Goal: Check status: Check status

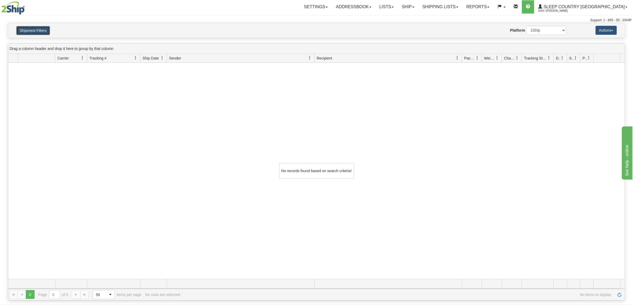
click at [40, 26] on button "Shipment Filters" at bounding box center [33, 30] width 34 height 9
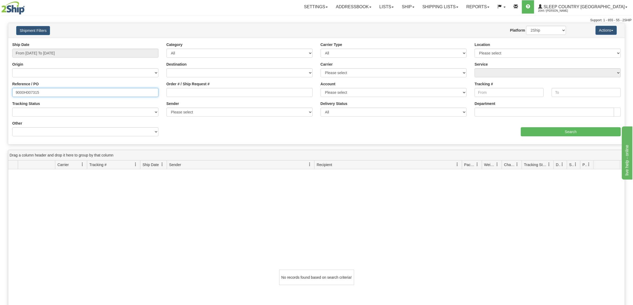
click at [68, 92] on input "9000H007315" at bounding box center [85, 92] width 146 height 9
click at [0, 92] on div "Please wait... × Confirm Delete Delete Cancel × Confirm Delete Yes No Cancel × …" at bounding box center [316, 215] width 633 height 384
paste input "7H991929"
type input "9007H991929"
click at [557, 135] on input "Search" at bounding box center [571, 131] width 100 height 9
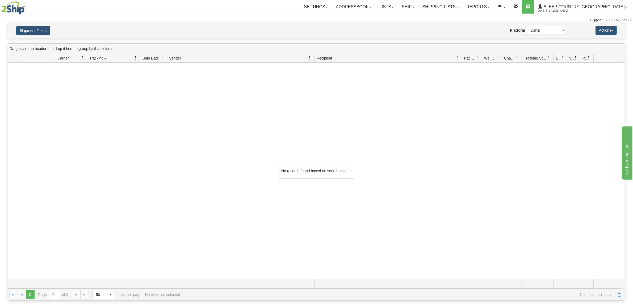
click at [38, 24] on div "Shipment Filters Website Agent Nothing selected Client User Platform 2Ship Impo…" at bounding box center [316, 30] width 616 height 15
click at [39, 30] on button "Shipment Filters" at bounding box center [33, 30] width 34 height 9
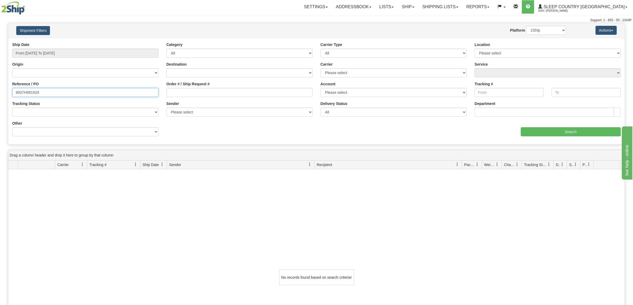
drag, startPoint x: 59, startPoint y: 91, endPoint x: 0, endPoint y: 85, distance: 59.3
click at [0, 85] on div "Please wait... × Confirm Delete Delete Cancel × Confirm Delete Yes No Cancel × …" at bounding box center [316, 215] width 633 height 384
click at [218, 88] on input "Order # / Ship Request #" at bounding box center [239, 92] width 146 height 9
paste input "9007H991929"
type input "9007H991929"
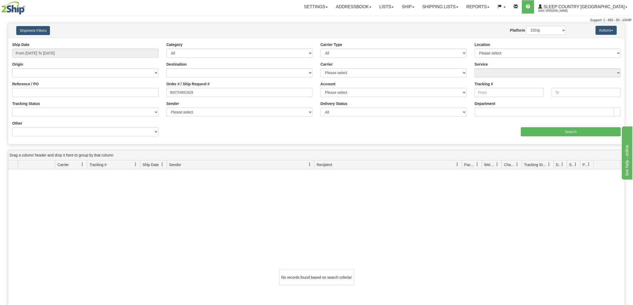
click at [540, 126] on div "aaa Search" at bounding box center [471, 129] width 308 height 16
click at [544, 129] on input "Search" at bounding box center [571, 131] width 100 height 9
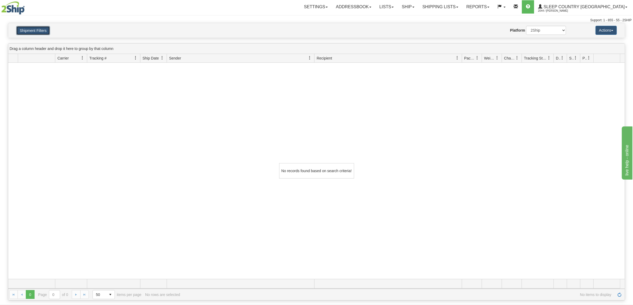
click at [32, 27] on button "Shipment Filters" at bounding box center [33, 30] width 34 height 9
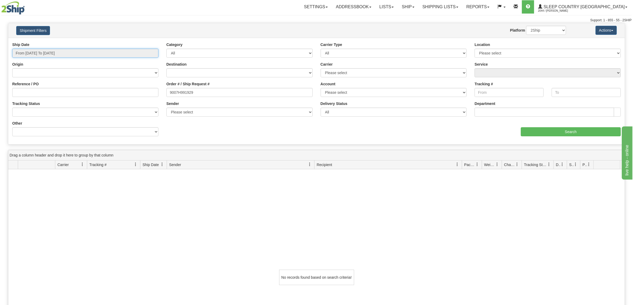
click at [79, 56] on input "From [DATE] To [DATE]" at bounding box center [85, 53] width 146 height 9
type input "[DATE]"
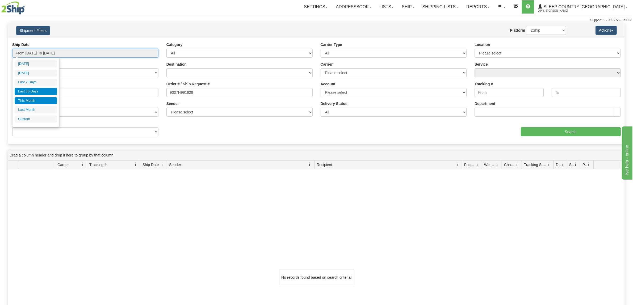
type input "[DATE]"
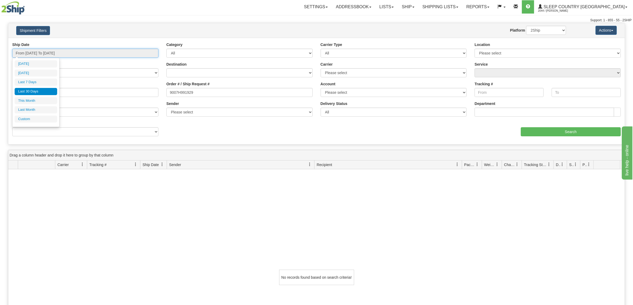
type input "[DATE]"
click at [43, 116] on ul "[DATE] [DATE] Last 7 Days Last 30 Days This Month Last Month Custom" at bounding box center [36, 91] width 43 height 62
click at [43, 119] on li "Custom" at bounding box center [36, 119] width 43 height 7
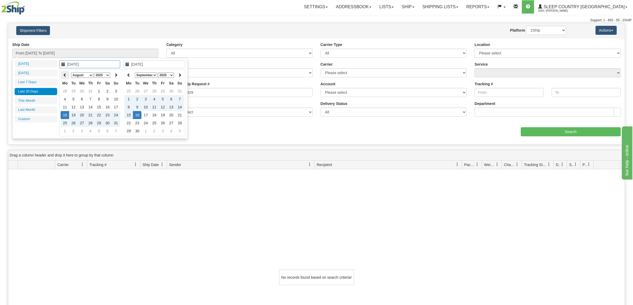
click at [66, 74] on icon at bounding box center [65, 75] width 4 height 4
type input "[DATE]"
click at [75, 88] on td "1" at bounding box center [73, 91] width 9 height 8
type input "[DATE]"
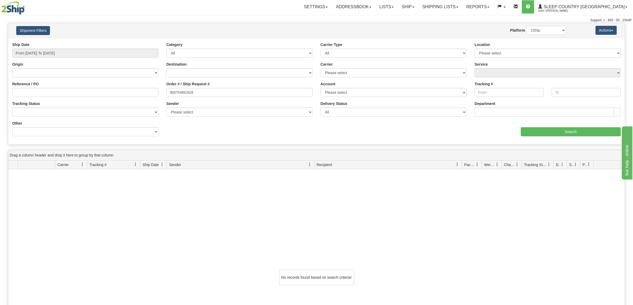
click at [204, 124] on div "Value" at bounding box center [239, 123] width 154 height 4
click at [545, 133] on input "Search" at bounding box center [571, 131] width 100 height 9
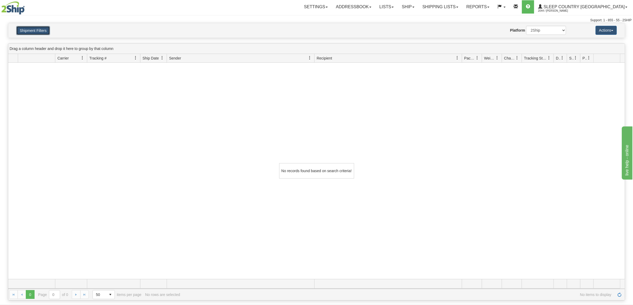
click at [35, 31] on button "Shipment Filters" at bounding box center [33, 30] width 34 height 9
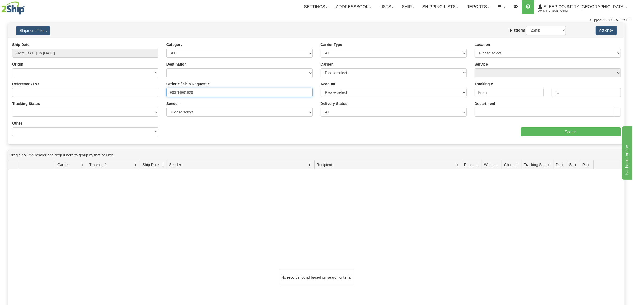
drag, startPoint x: 201, startPoint y: 91, endPoint x: 115, endPoint y: 91, distance: 85.9
click at [117, 42] on div "Reference / PO Order # / Ship Request # 9007H991929 Account Please select [GEOG…" at bounding box center [316, 42] width 616 height 0
click at [116, 91] on input "Reference / PO" at bounding box center [85, 92] width 146 height 9
paste input "9007H991929"
type input "9007H991929"
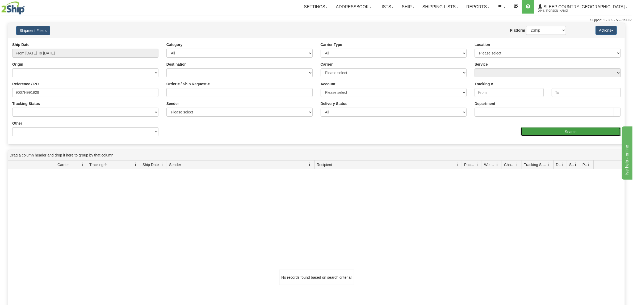
click at [549, 133] on input "Search" at bounding box center [571, 131] width 100 height 9
